Goal: Task Accomplishment & Management: Manage account settings

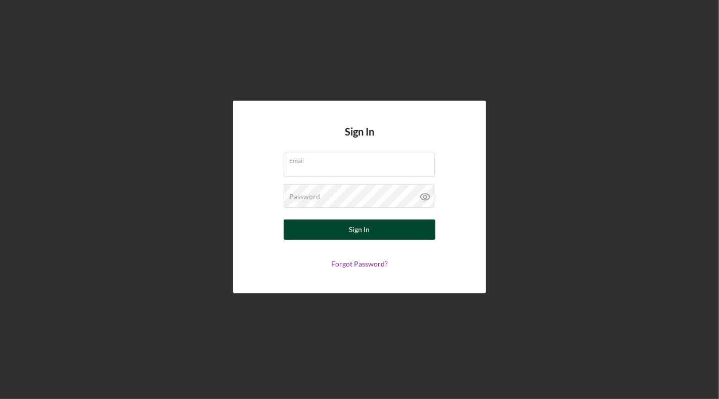
type input "[EMAIL_ADDRESS][DOMAIN_NAME]"
click at [360, 233] on div "Sign In" at bounding box center [359, 229] width 21 height 20
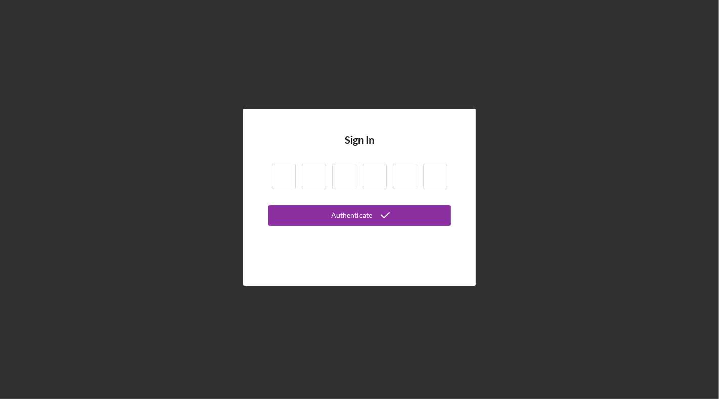
click at [283, 174] on input at bounding box center [284, 176] width 24 height 25
type input "2"
type input "7"
type input "2"
type input "0"
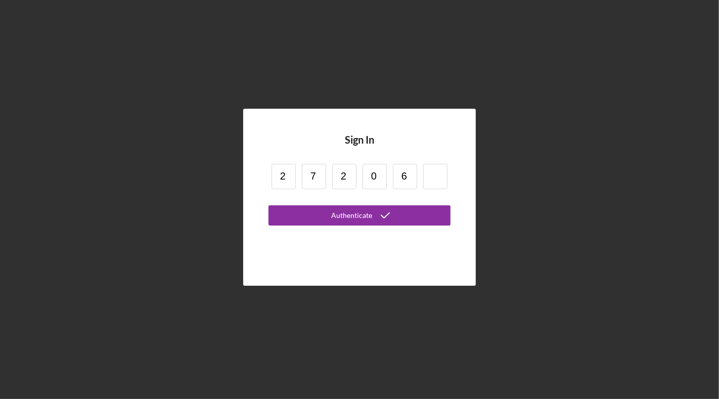
type input "6"
type input "5"
click at [269, 205] on button "Authenticate" at bounding box center [360, 215] width 182 height 20
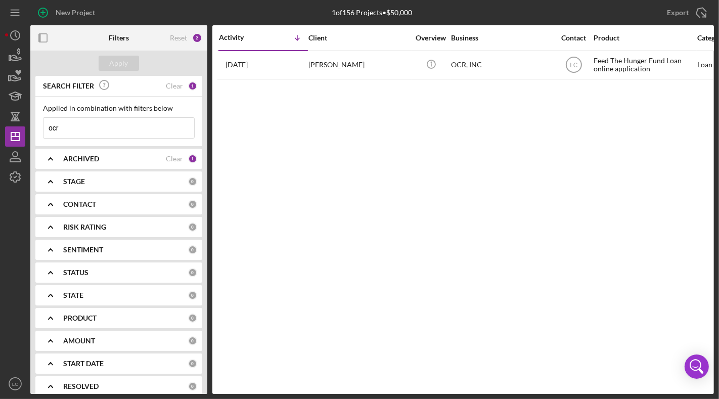
click at [87, 156] on b "ARCHIVED" at bounding box center [81, 159] width 36 height 8
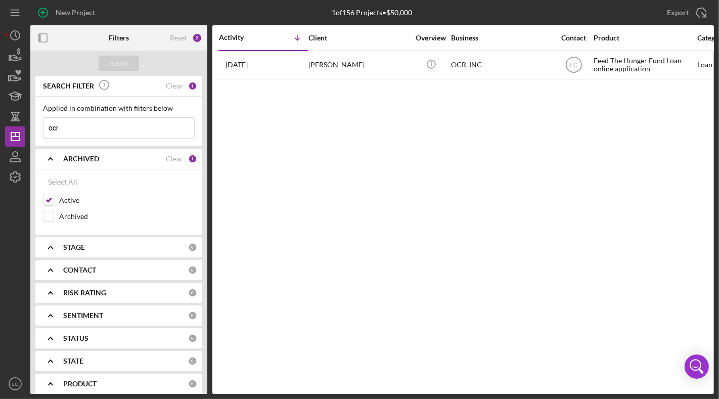
click at [132, 121] on input "ocr" at bounding box center [118, 128] width 151 height 20
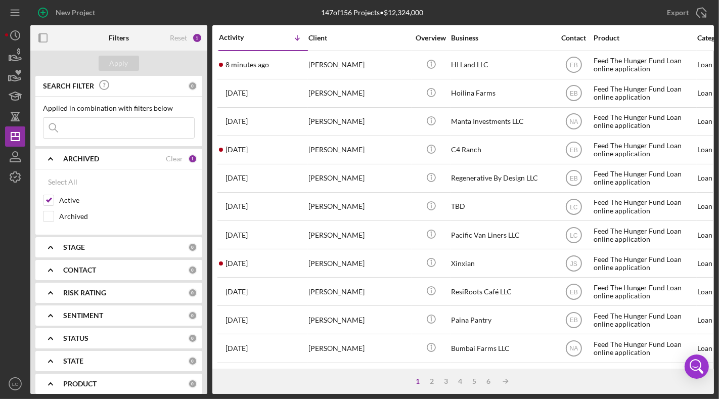
click at [110, 138] on input at bounding box center [118, 128] width 151 height 20
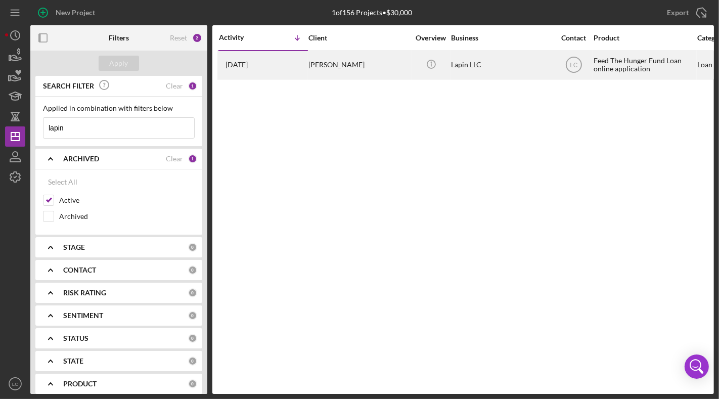
type input "lapin"
click at [308, 66] on div "[PERSON_NAME]" at bounding box center [358, 65] width 101 height 27
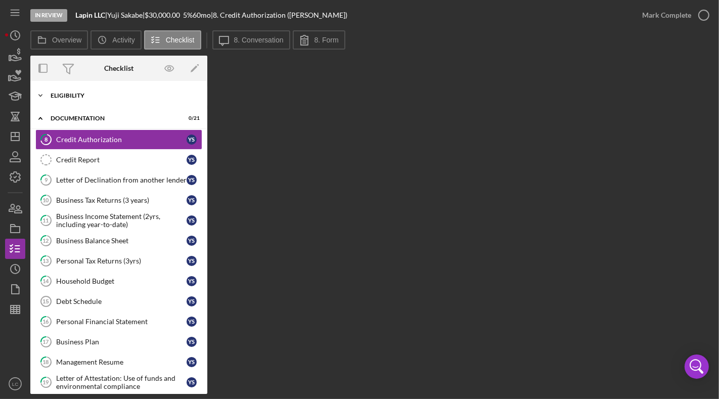
click at [104, 94] on div "Eligibility" at bounding box center [123, 96] width 144 height 6
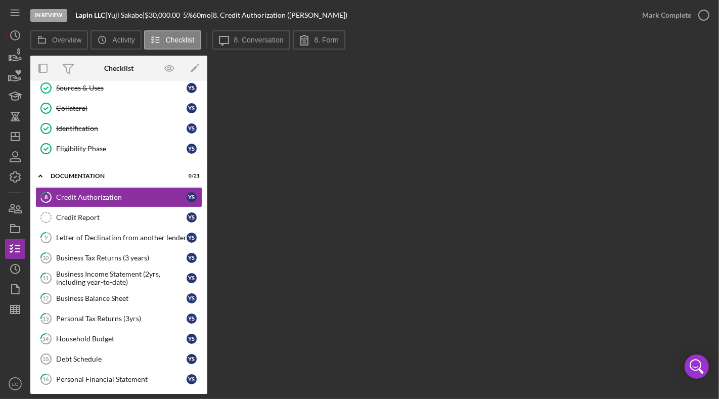
scroll to position [113, 0]
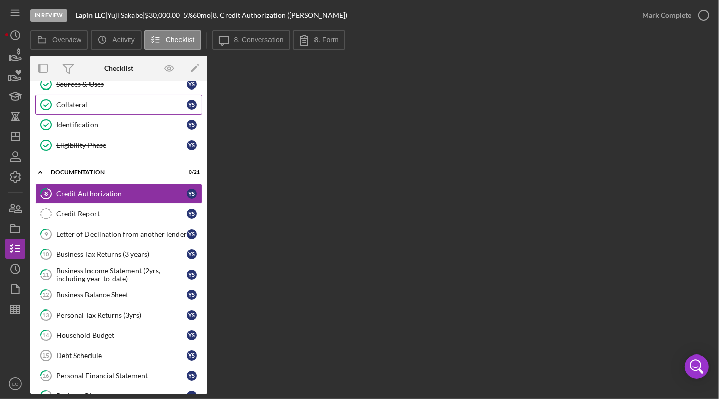
click at [96, 101] on div "Collateral" at bounding box center [121, 105] width 130 height 8
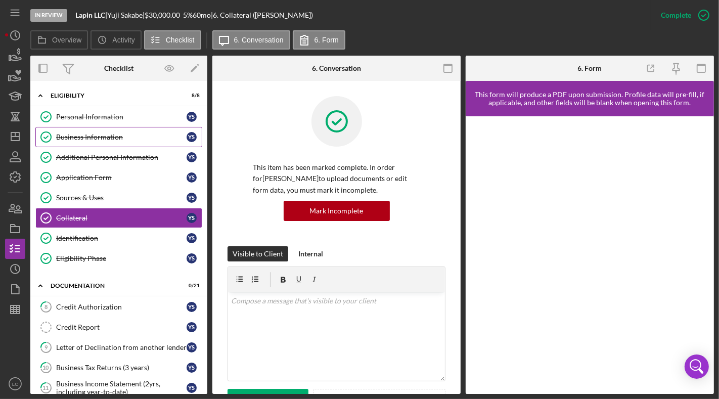
click at [92, 135] on div "Business Information" at bounding box center [121, 137] width 130 height 8
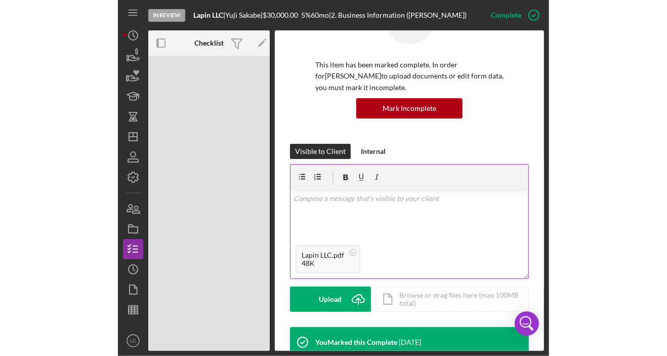
scroll to position [63, 0]
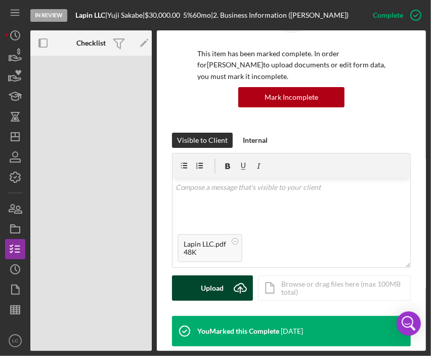
click at [222, 287] on div "Upload" at bounding box center [212, 287] width 23 height 25
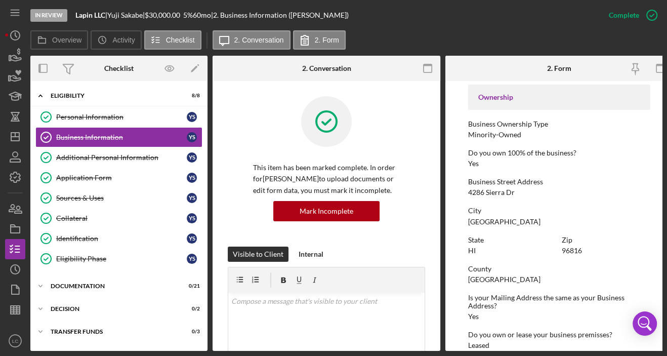
scroll to position [342, 0]
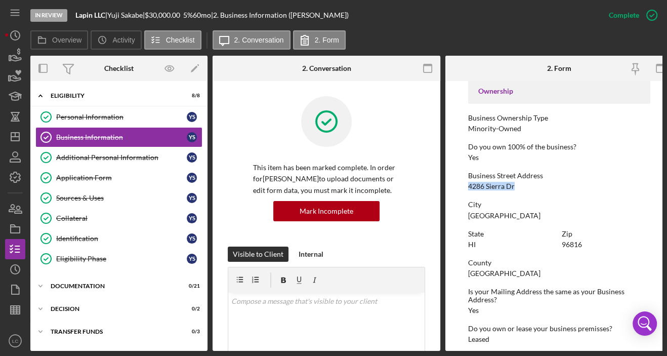
drag, startPoint x: 520, startPoint y: 197, endPoint x: 464, endPoint y: 197, distance: 55.6
click at [464, 197] on form "To edit this form you must mark this item incomplete Business Name Lapin LLC DB…" at bounding box center [559, 216] width 228 height 270
copy div "4286 Sierra Dr"
click at [132, 155] on div "Additional Personal Information" at bounding box center [121, 157] width 130 height 8
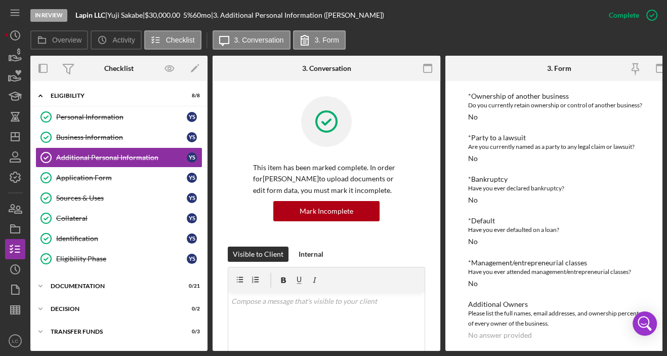
scroll to position [181, 0]
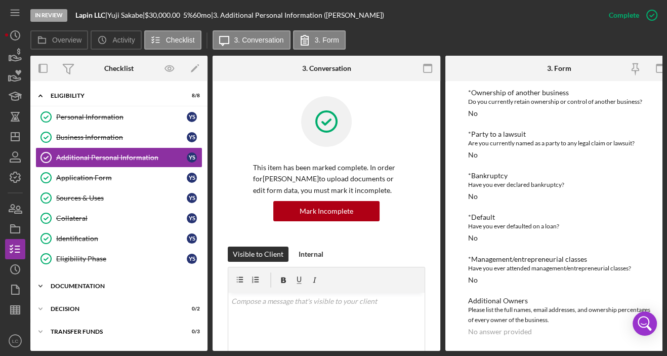
click at [52, 283] on div "Documentation" at bounding box center [123, 286] width 144 height 6
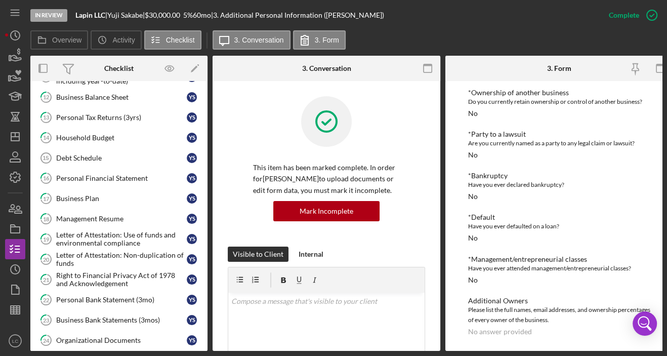
scroll to position [326, 0]
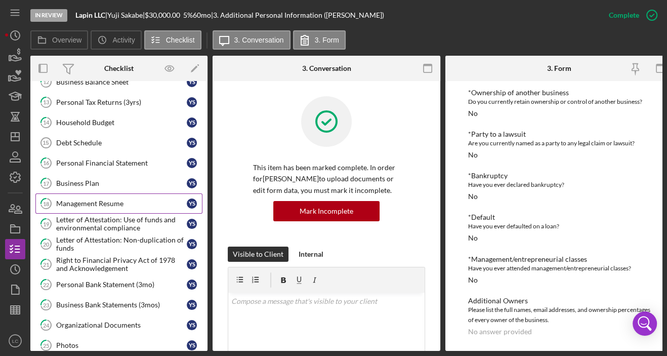
click at [93, 193] on link "18 Management Resume Y S" at bounding box center [118, 203] width 167 height 20
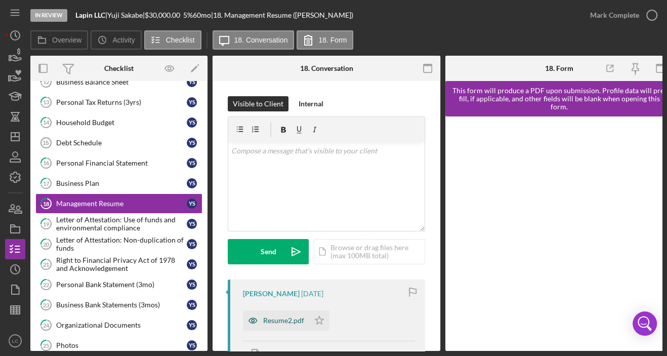
click at [296, 319] on div "Resume2.pdf" at bounding box center [283, 320] width 41 height 8
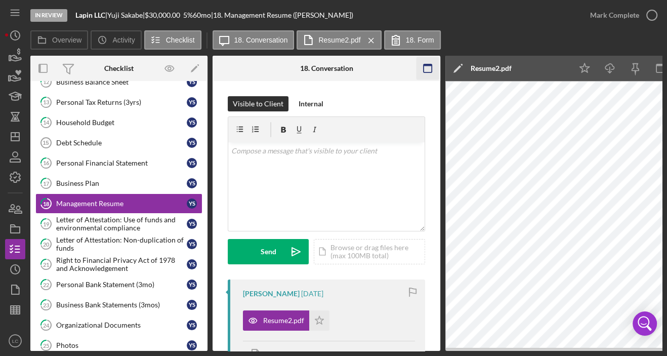
click at [431, 64] on rect "button" at bounding box center [427, 65] width 8 height 2
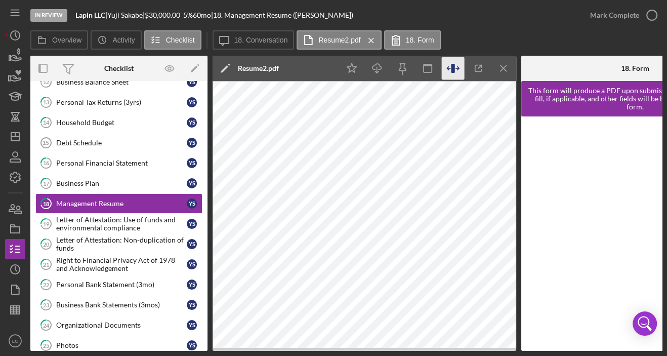
click at [456, 69] on icon "button" at bounding box center [452, 68] width 23 height 23
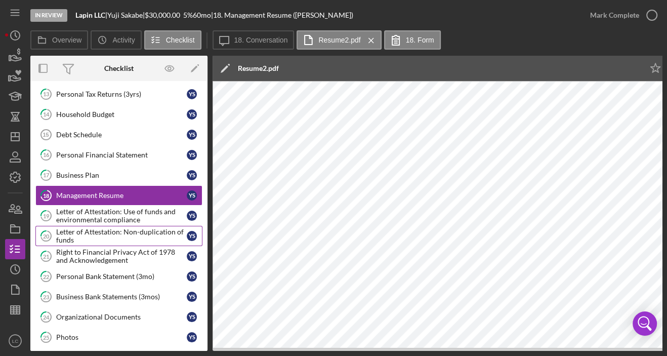
scroll to position [336, 0]
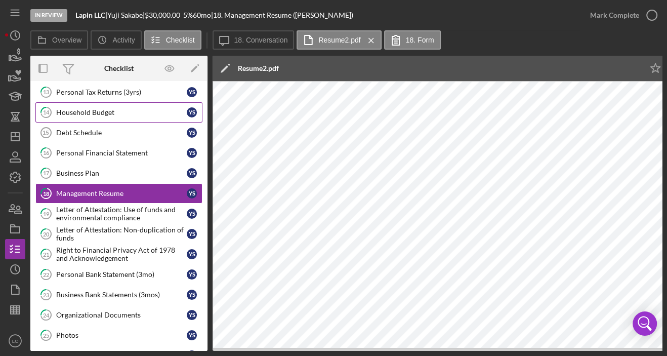
click at [117, 108] on div "Household Budget" at bounding box center [121, 112] width 130 height 8
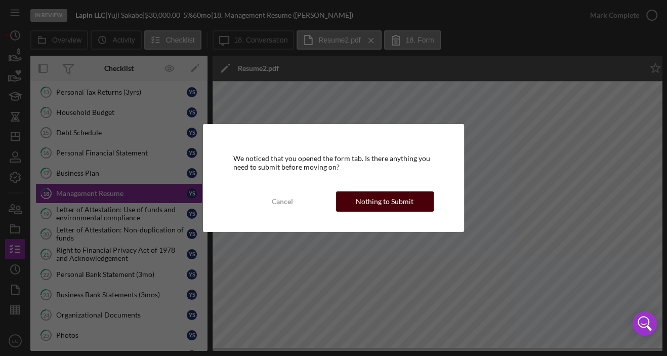
click at [382, 196] on div "Nothing to Submit" at bounding box center [385, 201] width 58 height 20
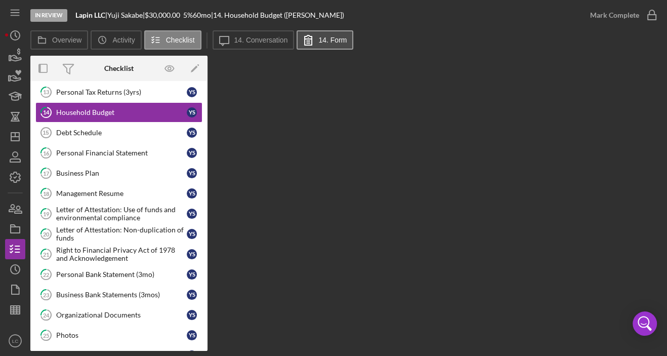
click at [326, 34] on button "14. Form" at bounding box center [324, 39] width 57 height 19
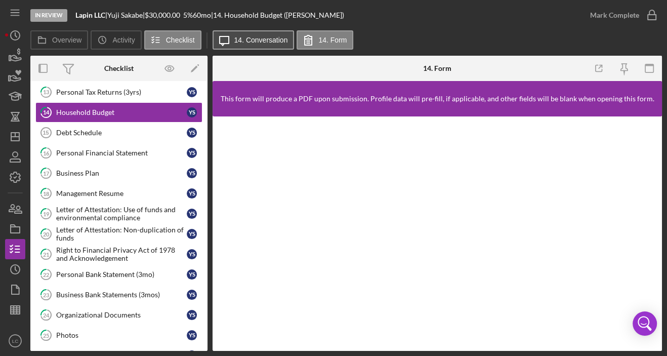
click at [277, 42] on label "14. Conversation" at bounding box center [261, 40] width 54 height 8
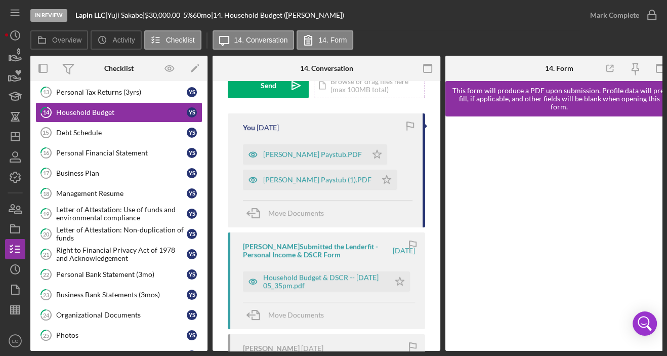
scroll to position [175, 0]
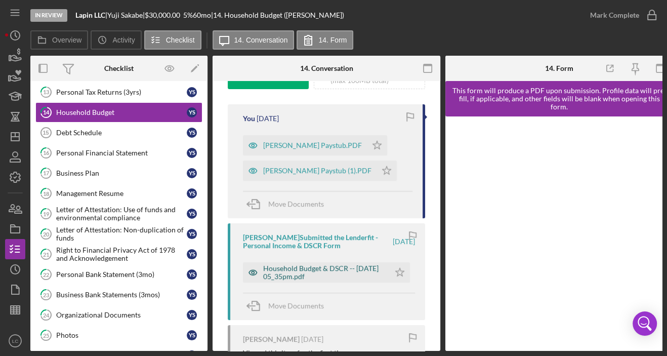
click at [341, 268] on div "Household Budget & DSCR -- [DATE] 05_35pm.pdf" at bounding box center [323, 272] width 121 height 16
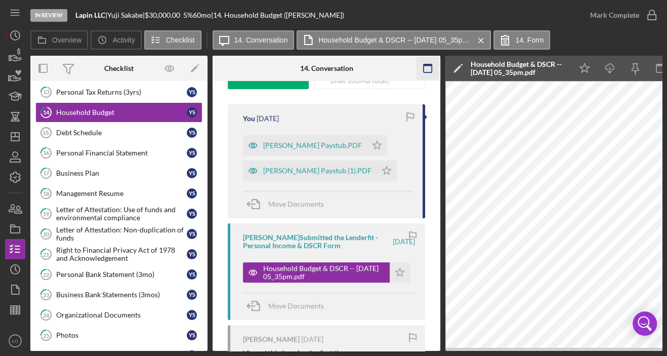
click at [426, 69] on icon "button" at bounding box center [427, 68] width 23 height 23
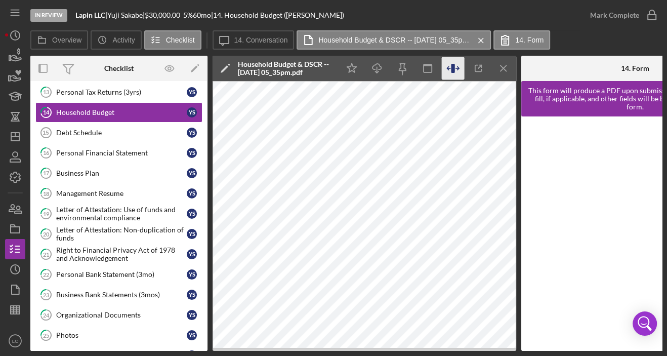
click at [456, 66] on icon "button" at bounding box center [452, 68] width 23 height 23
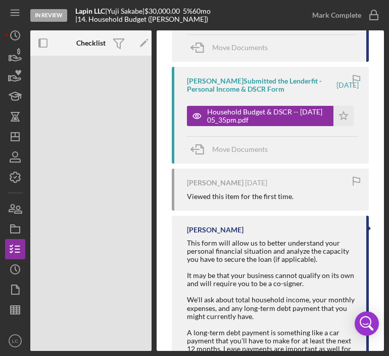
scroll to position [280, 0]
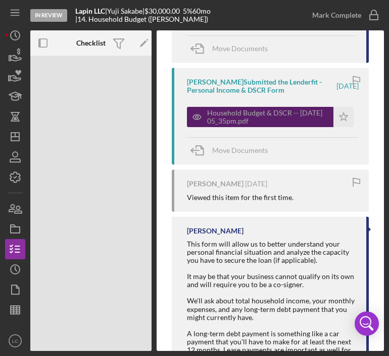
click at [264, 114] on div "Household Budget & DSCR -- [DATE] 05_35pm.pdf" at bounding box center [267, 117] width 121 height 16
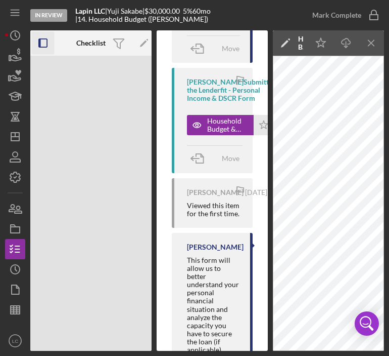
click at [43, 42] on icon "button" at bounding box center [43, 43] width 23 height 23
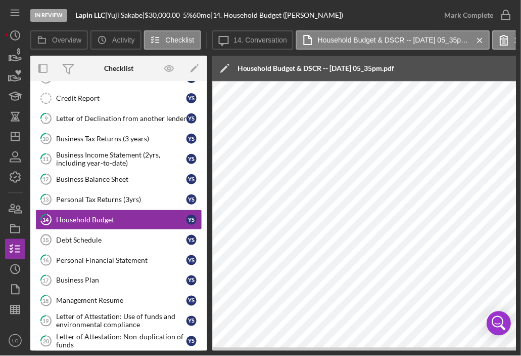
scroll to position [63, 0]
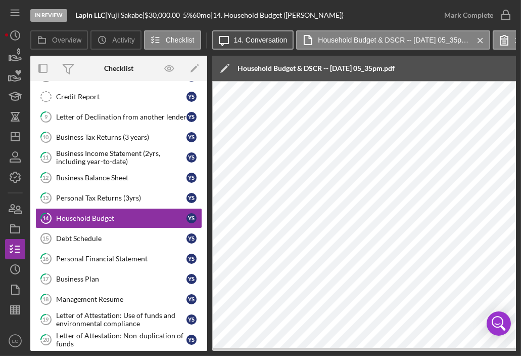
click at [269, 38] on label "14. Conversation" at bounding box center [261, 40] width 54 height 8
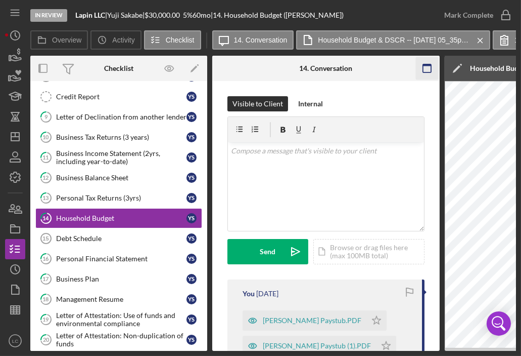
click at [421, 69] on icon "button" at bounding box center [427, 68] width 23 height 23
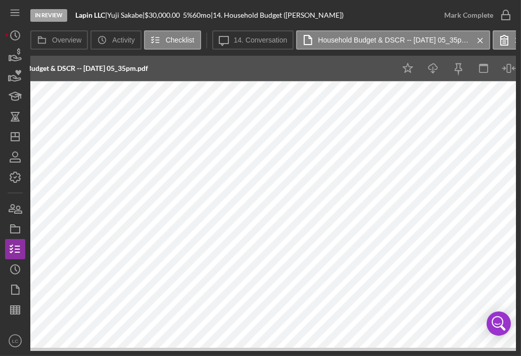
scroll to position [0, 246]
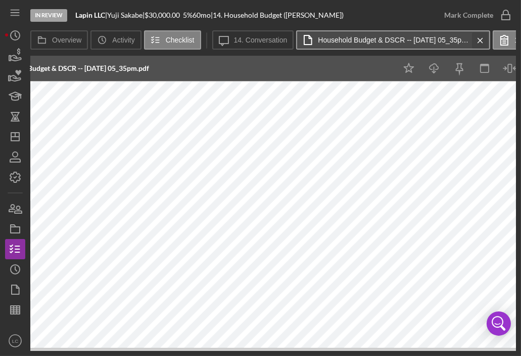
click at [479, 39] on icon "Icon/Menu Close" at bounding box center [481, 40] width 18 height 25
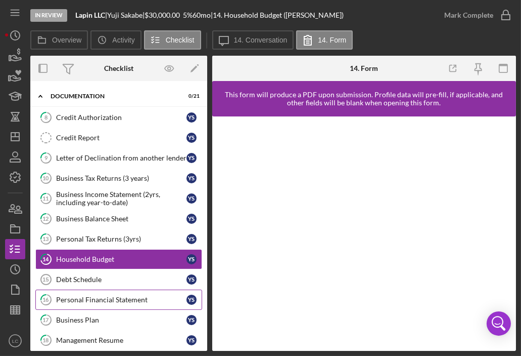
scroll to position [9, 0]
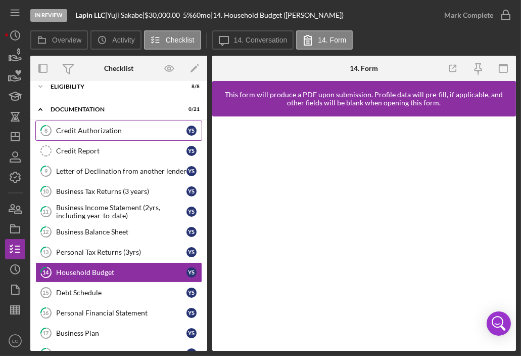
click at [90, 131] on div "Credit Authorization" at bounding box center [121, 130] width 130 height 8
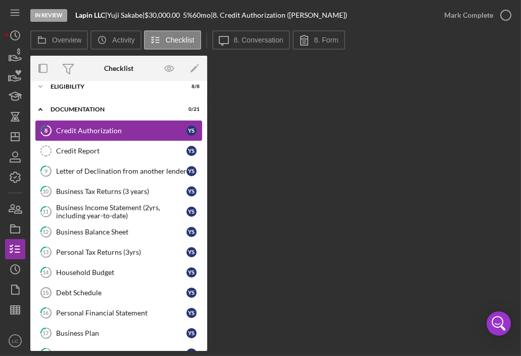
click at [168, 135] on link "8 Credit Authorization Y S" at bounding box center [118, 130] width 167 height 20
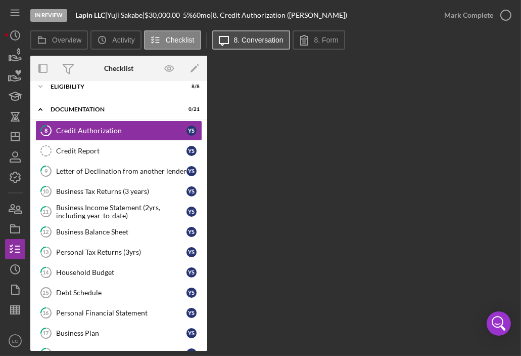
click at [253, 49] on button "Icon/Message 8. Conversation" at bounding box center [251, 39] width 78 height 19
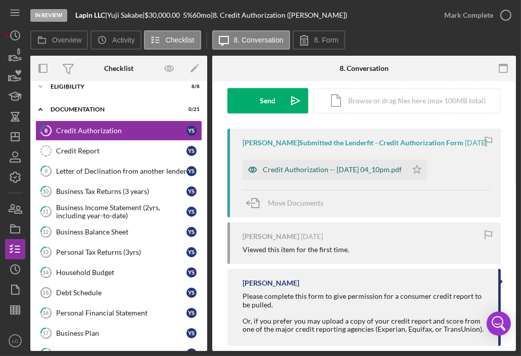
scroll to position [173, 0]
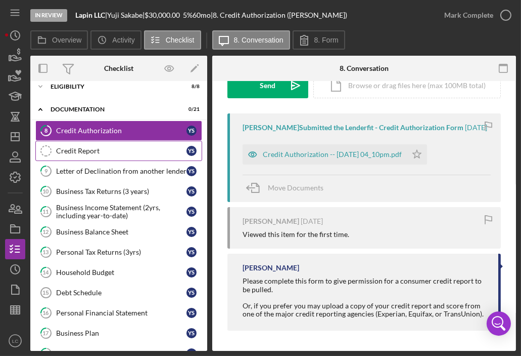
click at [153, 153] on div "Credit Report" at bounding box center [121, 151] width 130 height 8
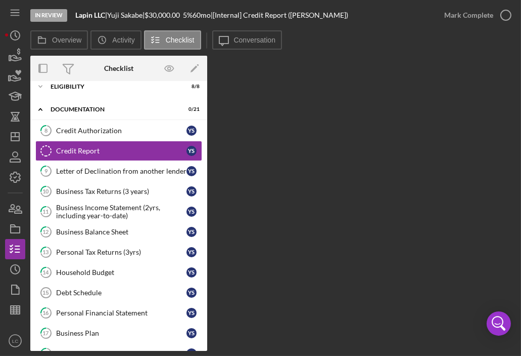
click at [258, 52] on div "Overview Icon/History Activity Checklist Icon/Message Conversation Overview Int…" at bounding box center [273, 190] width 486 height 320
click at [260, 40] on label "Conversation" at bounding box center [255, 40] width 42 height 8
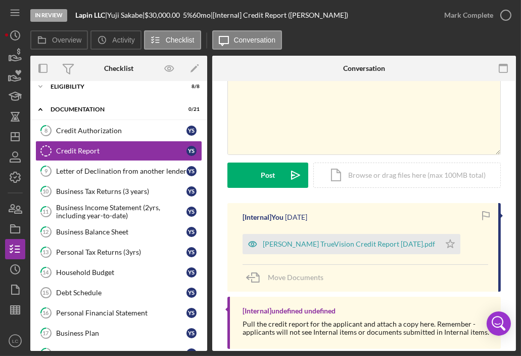
scroll to position [60, 0]
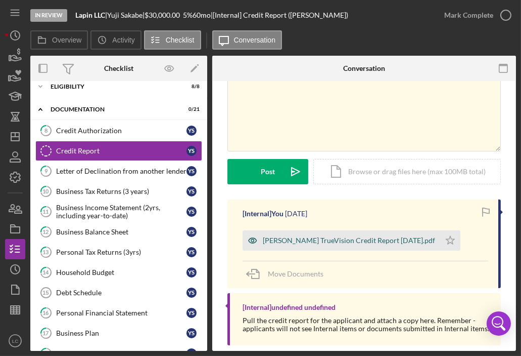
click at [348, 240] on div "[PERSON_NAME] TrueVision Credit Report [DATE].pdf" at bounding box center [349, 240] width 172 height 8
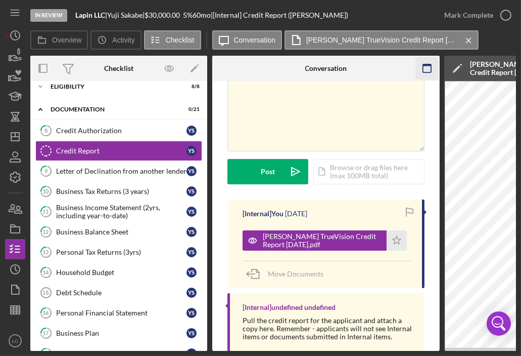
click at [427, 69] on icon "button" at bounding box center [427, 68] width 23 height 23
